Goal: Find specific page/section: Find specific page/section

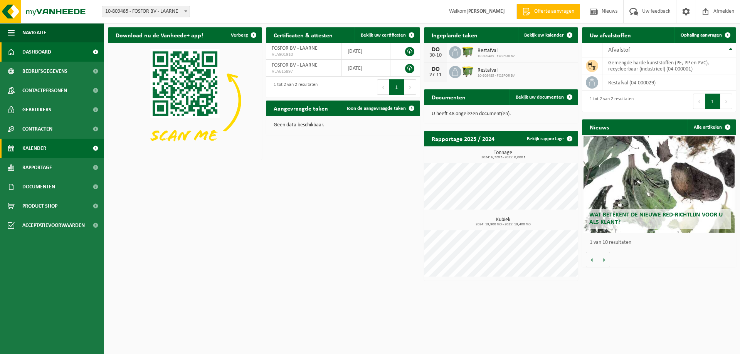
click at [32, 151] on span "Kalender" at bounding box center [34, 148] width 24 height 19
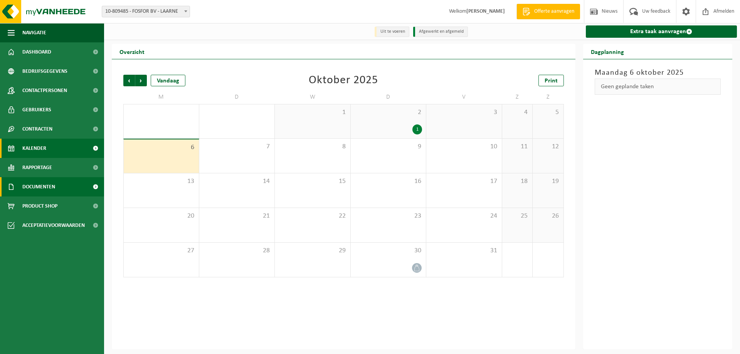
click at [46, 182] on span "Documenten" at bounding box center [38, 186] width 33 height 19
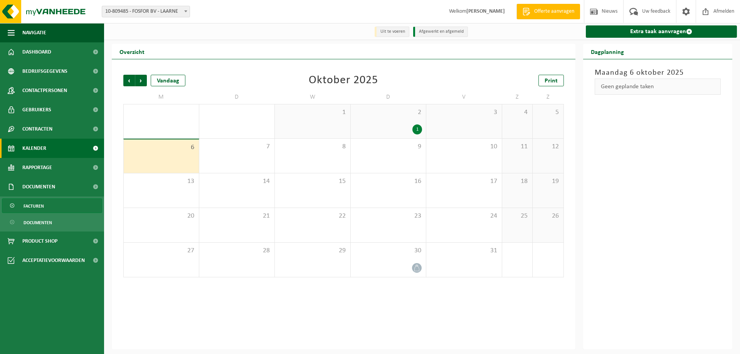
click at [45, 202] on link "Facturen" at bounding box center [52, 205] width 100 height 15
